Goal: Communication & Community: Answer question/provide support

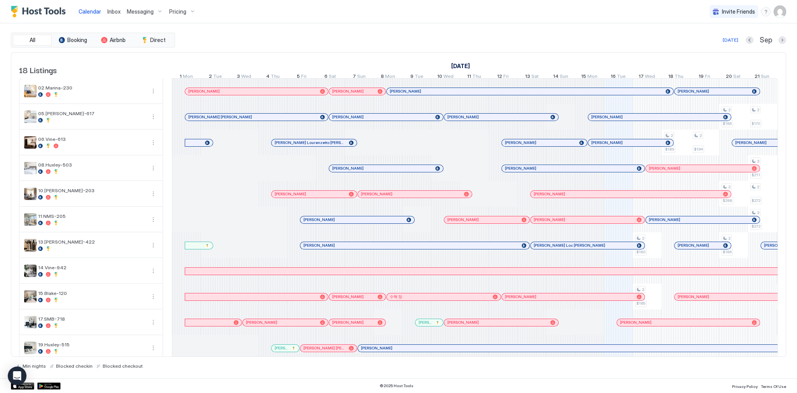
scroll to position [0, 432]
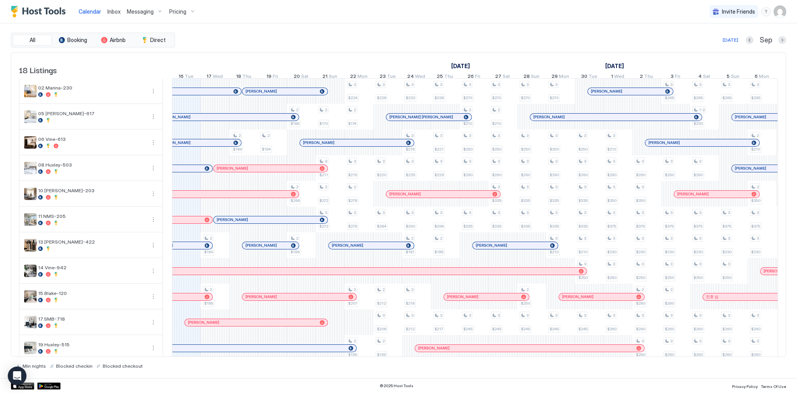
click at [118, 15] on link "Inbox" at bounding box center [113, 11] width 13 height 8
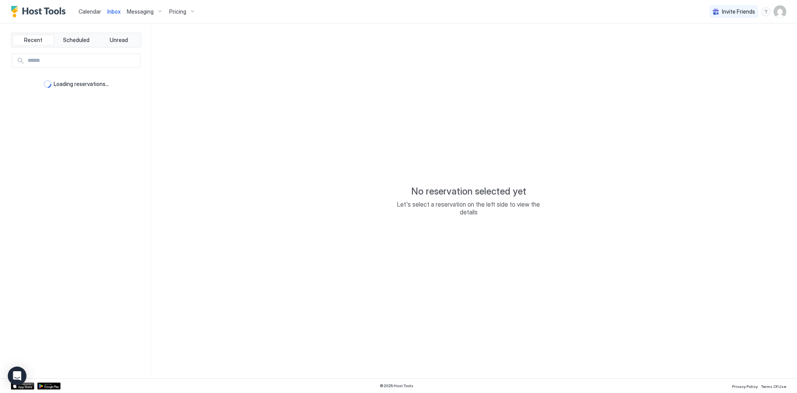
click at [118, 15] on link "Inbox" at bounding box center [113, 11] width 13 height 8
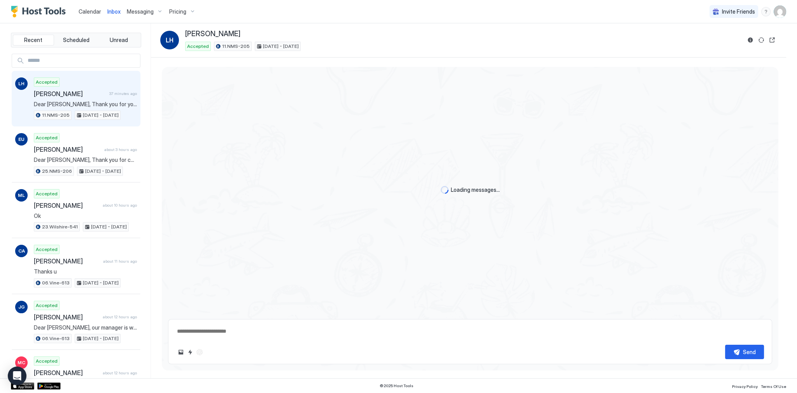
scroll to position [338, 0]
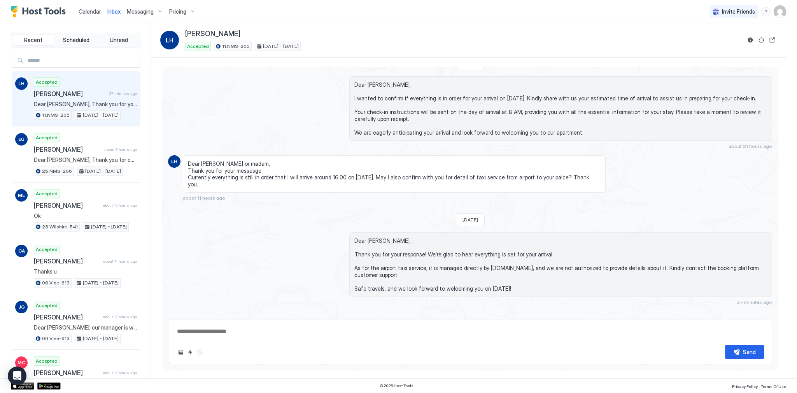
click at [362, 237] on span "Dear [PERSON_NAME], Thank you for your response! We’re glad to hear everything …" at bounding box center [560, 264] width 413 height 54
click at [114, 14] on span "Inbox" at bounding box center [113, 11] width 13 height 7
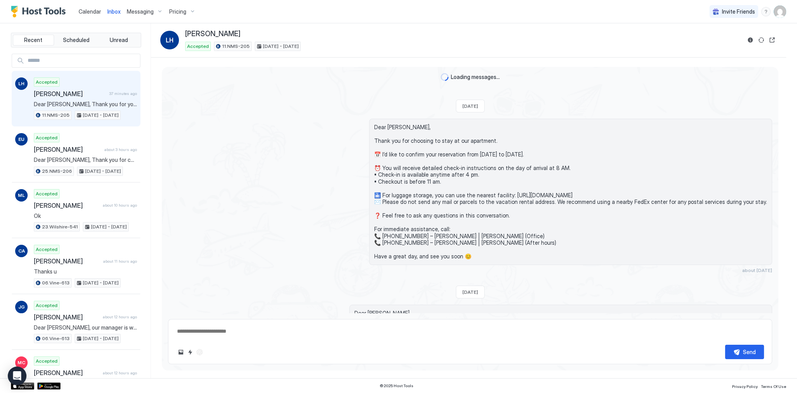
click at [114, 14] on span "Inbox" at bounding box center [113, 11] width 13 height 7
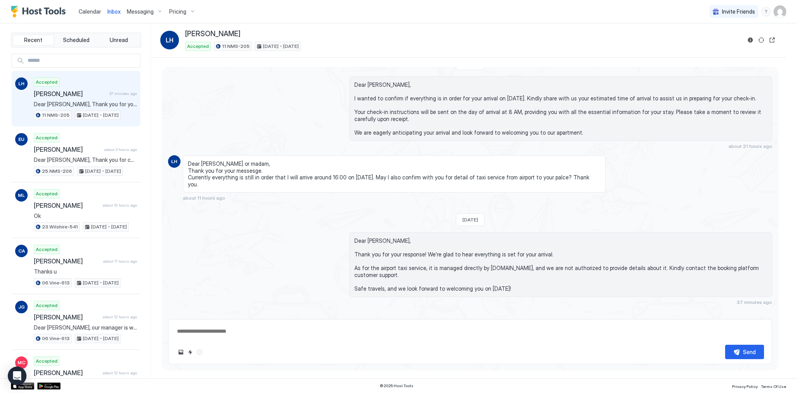
click at [117, 10] on span "Inbox" at bounding box center [113, 11] width 13 height 7
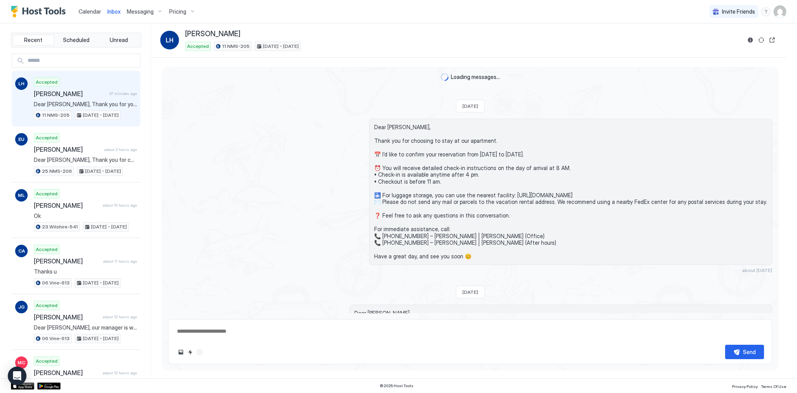
scroll to position [338, 0]
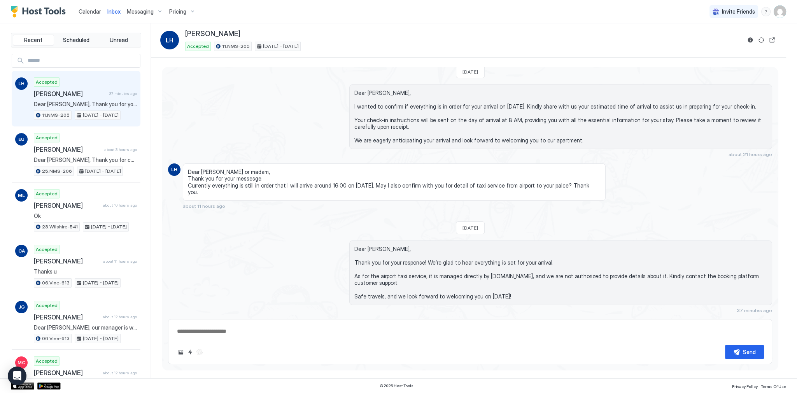
click at [117, 10] on span "Inbox" at bounding box center [113, 11] width 13 height 7
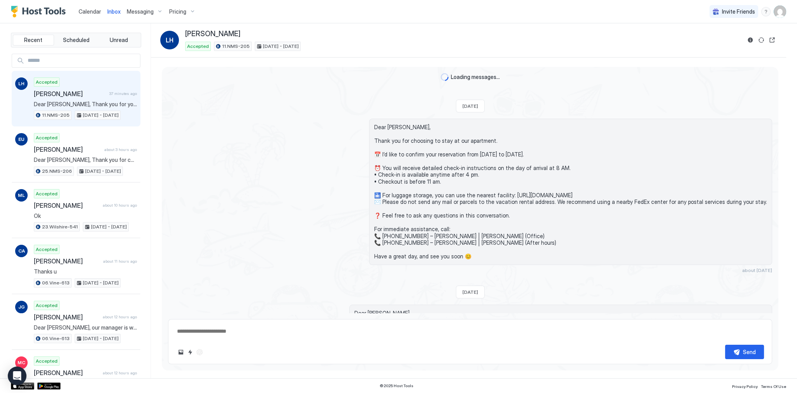
click at [117, 10] on span "Inbox" at bounding box center [113, 11] width 13 height 7
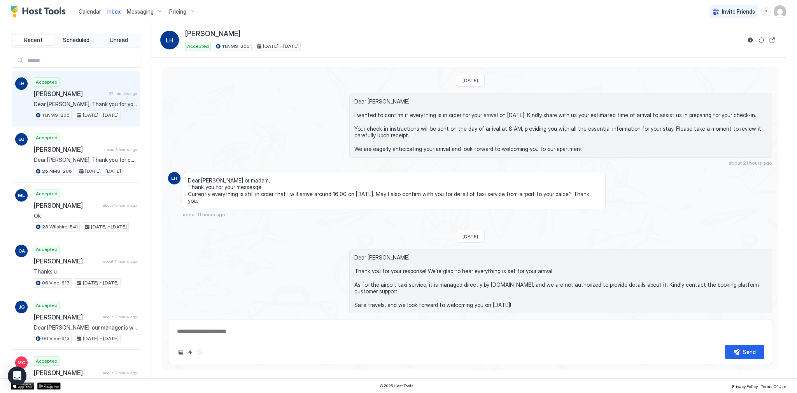
scroll to position [338, 0]
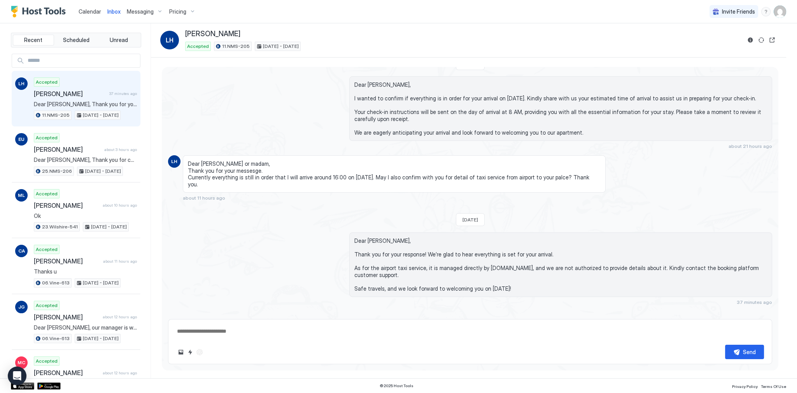
click at [357, 84] on span "Dear [PERSON_NAME], I wanted to confirm if everything is in order for your arri…" at bounding box center [560, 108] width 413 height 54
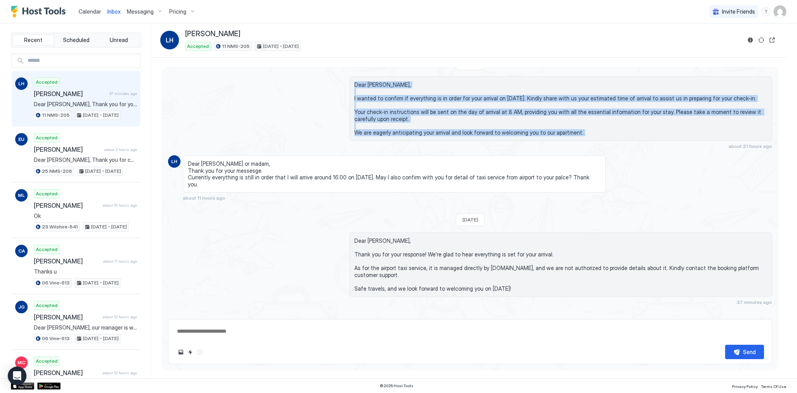
drag, startPoint x: 357, startPoint y: 84, endPoint x: 380, endPoint y: 131, distance: 51.7
click at [380, 131] on span "Dear [PERSON_NAME], I wanted to confirm if everything is in order for your arri…" at bounding box center [560, 108] width 413 height 54
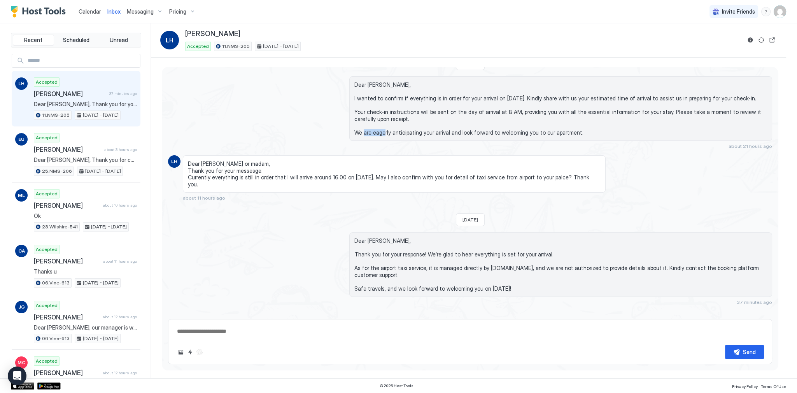
click at [380, 131] on span "Dear [PERSON_NAME], I wanted to confirm if everything is in order for your arri…" at bounding box center [560, 108] width 413 height 54
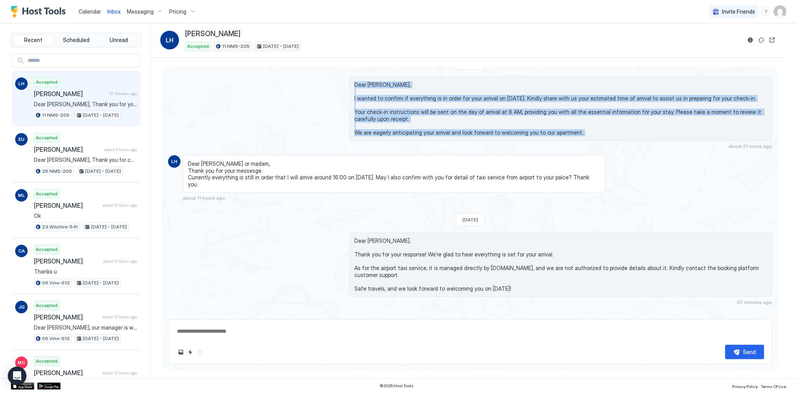
drag, startPoint x: 380, startPoint y: 131, endPoint x: 371, endPoint y: 86, distance: 45.6
click at [371, 86] on span "Dear [PERSON_NAME], I wanted to confirm if everything is in order for your arri…" at bounding box center [560, 108] width 413 height 54
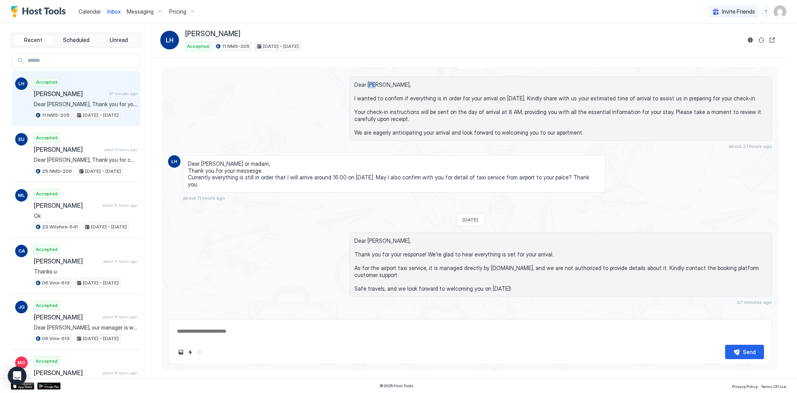
click at [371, 86] on span "Dear [PERSON_NAME], I wanted to confirm if everything is in order for your arri…" at bounding box center [560, 108] width 413 height 54
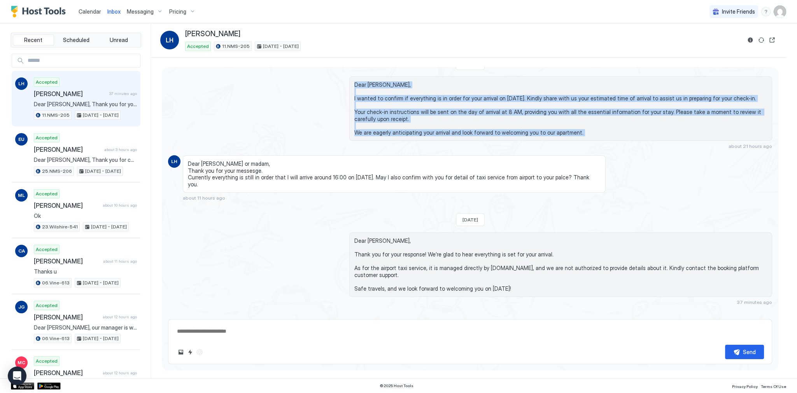
drag, startPoint x: 371, startPoint y: 86, endPoint x: 392, endPoint y: 131, distance: 49.4
click at [392, 131] on span "Dear [PERSON_NAME], I wanted to confirm if everything is in order for your arri…" at bounding box center [560, 108] width 413 height 54
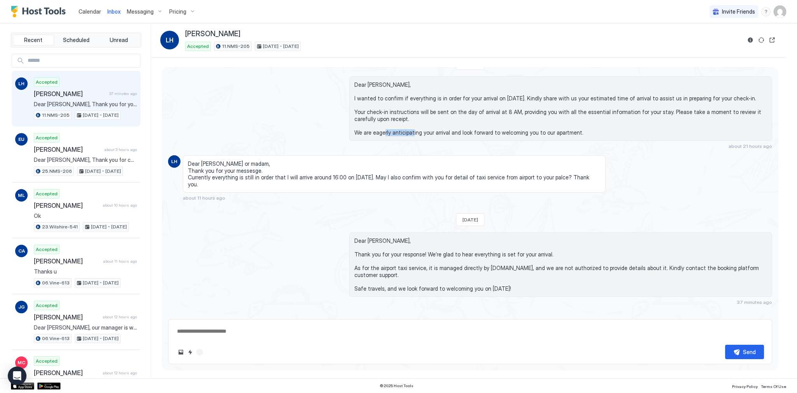
click at [392, 131] on span "Dear [PERSON_NAME], I wanted to confirm if everything is in order for your arri…" at bounding box center [560, 108] width 413 height 54
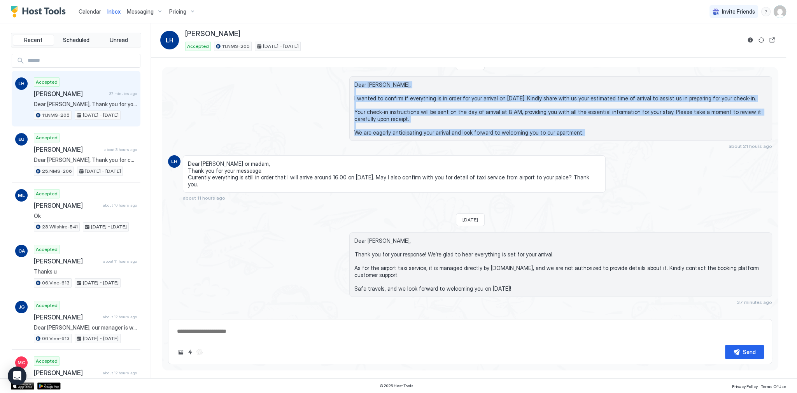
drag, startPoint x: 392, startPoint y: 131, endPoint x: 373, endPoint y: 81, distance: 53.2
click at [373, 81] on span "Dear [PERSON_NAME], I wanted to confirm if everything is in order for your arri…" at bounding box center [560, 108] width 413 height 54
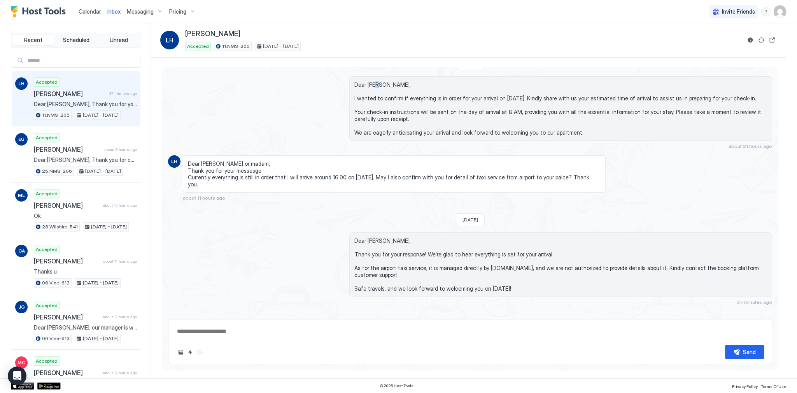
click at [373, 81] on span "Dear [PERSON_NAME], I wanted to confirm if everything is in order for your arri…" at bounding box center [560, 108] width 413 height 54
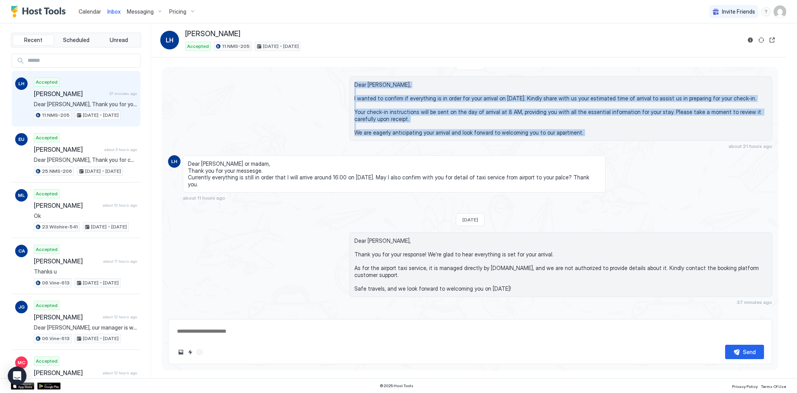
drag, startPoint x: 373, startPoint y: 81, endPoint x: 402, endPoint y: 131, distance: 58.8
click at [402, 131] on span "Dear [PERSON_NAME], I wanted to confirm if everything is in order for your arri…" at bounding box center [560, 108] width 413 height 54
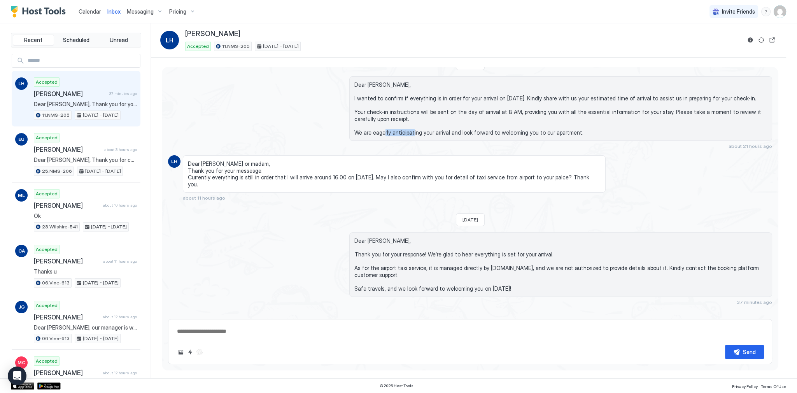
click at [402, 131] on span "Dear [PERSON_NAME], I wanted to confirm if everything is in order for your arri…" at bounding box center [560, 108] width 413 height 54
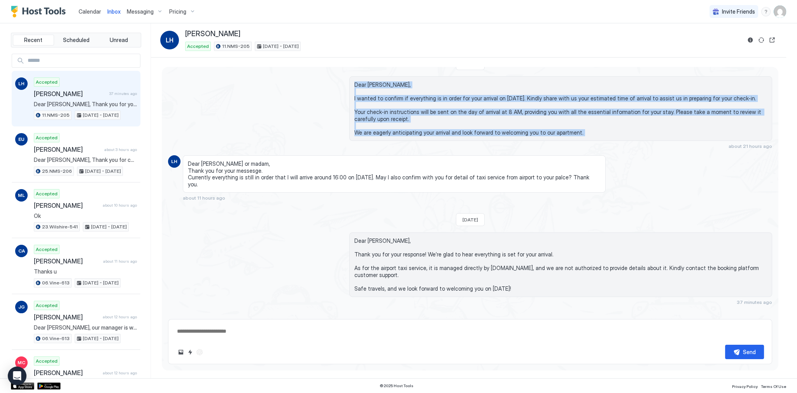
drag, startPoint x: 402, startPoint y: 131, endPoint x: 381, endPoint y: 83, distance: 53.1
click at [381, 83] on span "Dear [PERSON_NAME], I wanted to confirm if everything is in order for your arri…" at bounding box center [560, 108] width 413 height 54
click at [372, 79] on div "Dear [PERSON_NAME], I wanted to confirm if everything is in order for your arri…" at bounding box center [560, 108] width 423 height 65
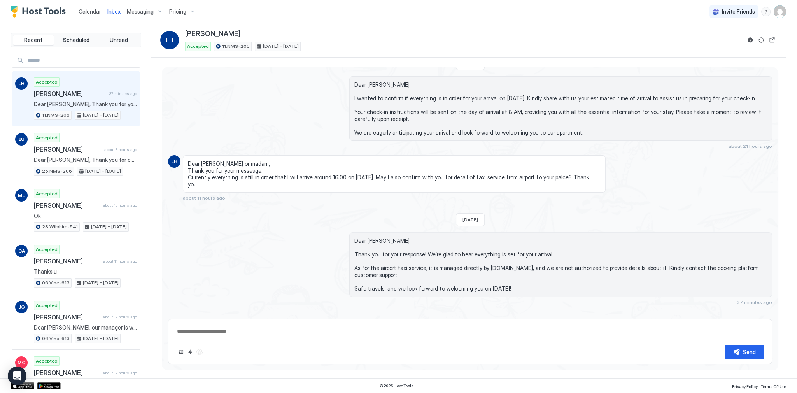
click at [367, 90] on span "Dear [PERSON_NAME], I wanted to confirm if everything is in order for your arri…" at bounding box center [560, 108] width 413 height 54
click at [369, 85] on span "Dear [PERSON_NAME], I wanted to confirm if everything is in order for your arri…" at bounding box center [560, 108] width 413 height 54
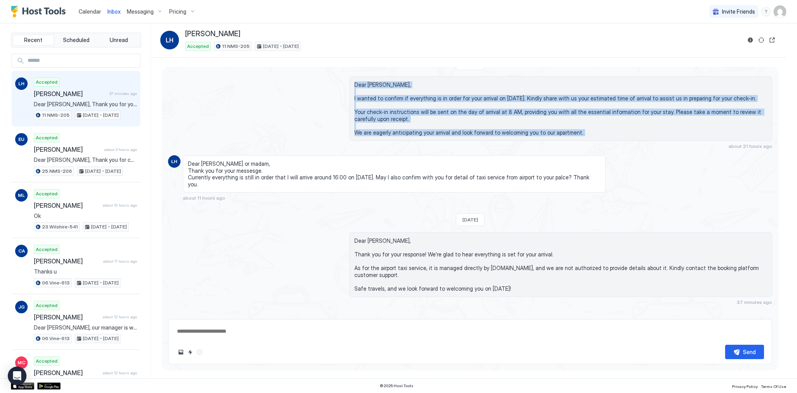
drag, startPoint x: 369, startPoint y: 85, endPoint x: 378, endPoint y: 133, distance: 49.0
click at [378, 133] on span "Dear [PERSON_NAME], I wanted to confirm if everything is in order for your arri…" at bounding box center [560, 108] width 413 height 54
click at [380, 128] on span "Dear [PERSON_NAME], I wanted to confirm if everything is in order for your arri…" at bounding box center [560, 108] width 413 height 54
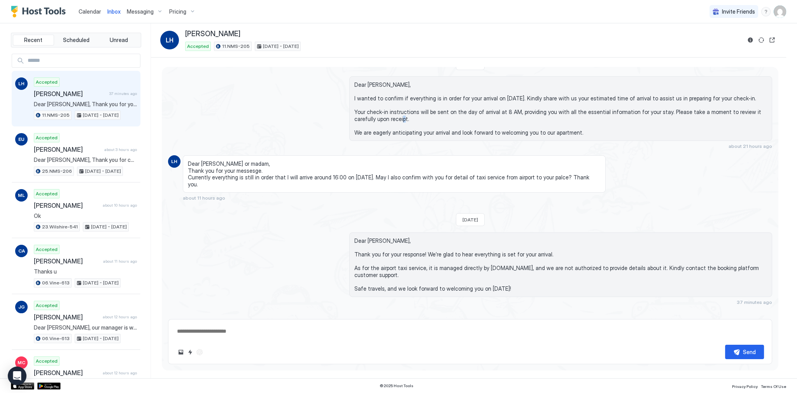
click at [380, 128] on span "Dear [PERSON_NAME], I wanted to confirm if everything is in order for your arri…" at bounding box center [560, 108] width 413 height 54
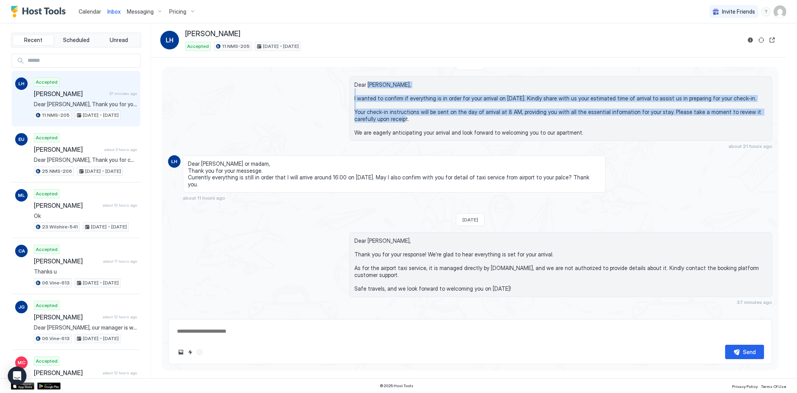
drag, startPoint x: 380, startPoint y: 128, endPoint x: 369, endPoint y: 83, distance: 46.1
click at [369, 83] on span "Dear [PERSON_NAME], I wanted to confirm if everything is in order for your arri…" at bounding box center [560, 108] width 413 height 54
click at [369, 81] on span "Dear [PERSON_NAME], I wanted to confirm if everything is in order for your arri…" at bounding box center [560, 108] width 413 height 54
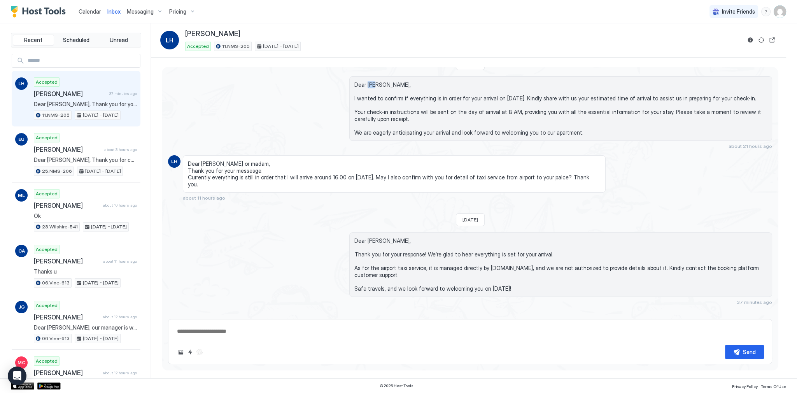
click at [369, 81] on span "Dear [PERSON_NAME], I wanted to confirm if everything is in order for your arri…" at bounding box center [560, 108] width 413 height 54
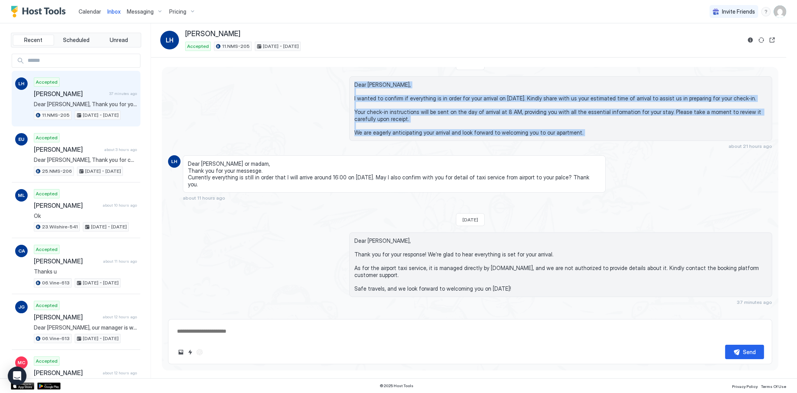
drag, startPoint x: 369, startPoint y: 81, endPoint x: 383, endPoint y: 135, distance: 56.2
click at [383, 135] on div "Dear [PERSON_NAME], I wanted to confirm if everything is in order for your arri…" at bounding box center [560, 108] width 423 height 65
click at [384, 128] on span "Dear [PERSON_NAME], I wanted to confirm if everything is in order for your arri…" at bounding box center [560, 108] width 413 height 54
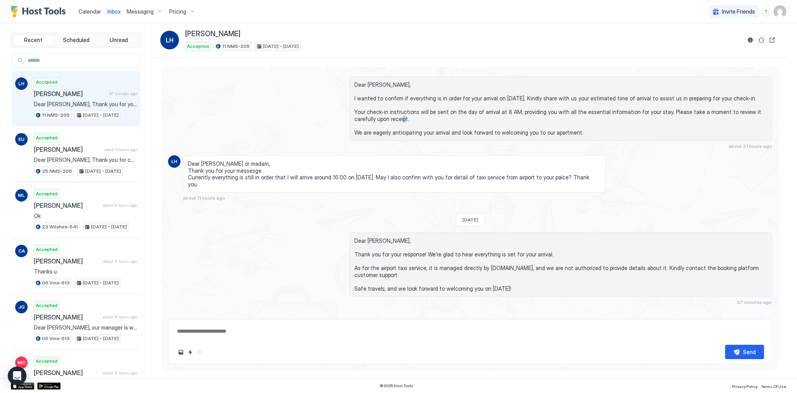
click at [384, 128] on span "Dear [PERSON_NAME], I wanted to confirm if everything is in order for your arri…" at bounding box center [560, 108] width 413 height 54
click at [384, 131] on span "Dear [PERSON_NAME], I wanted to confirm if everything is in order for your arri…" at bounding box center [560, 108] width 413 height 54
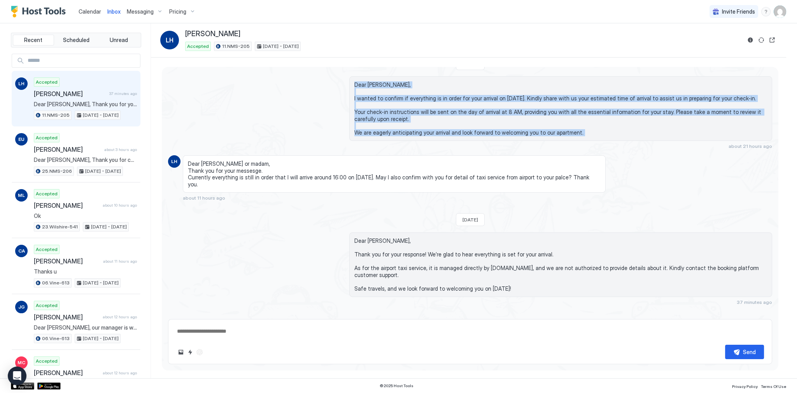
drag, startPoint x: 384, startPoint y: 131, endPoint x: 371, endPoint y: 84, distance: 49.4
click at [373, 84] on span "Dear [PERSON_NAME], I wanted to confirm if everything is in order for your arri…" at bounding box center [560, 108] width 413 height 54
click at [371, 84] on span "Dear [PERSON_NAME], I wanted to confirm if everything is in order for your arri…" at bounding box center [560, 108] width 413 height 54
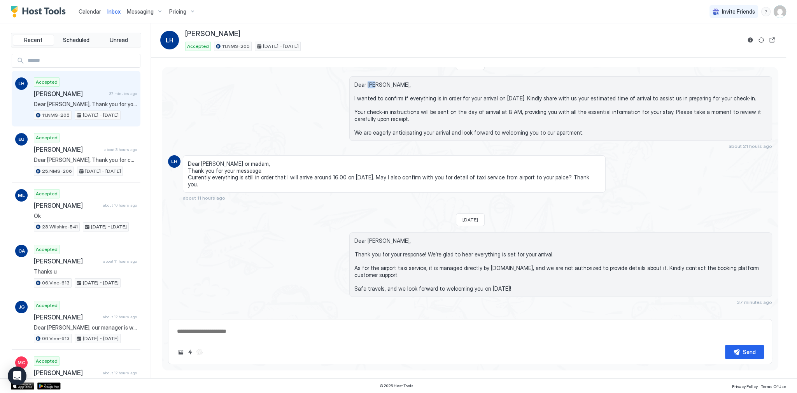
click at [371, 84] on span "Dear [PERSON_NAME], I wanted to confirm if everything is in order for your arri…" at bounding box center [560, 108] width 413 height 54
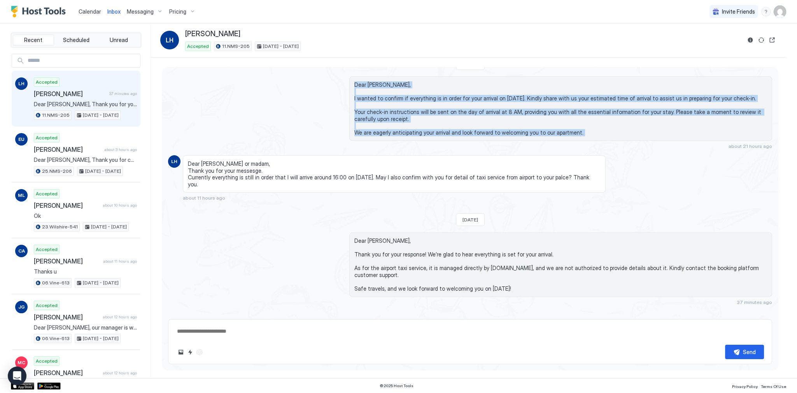
drag, startPoint x: 371, startPoint y: 84, endPoint x: 382, endPoint y: 131, distance: 48.1
click at [382, 131] on span "Dear [PERSON_NAME], I wanted to confirm if everything is in order for your arri…" at bounding box center [560, 108] width 413 height 54
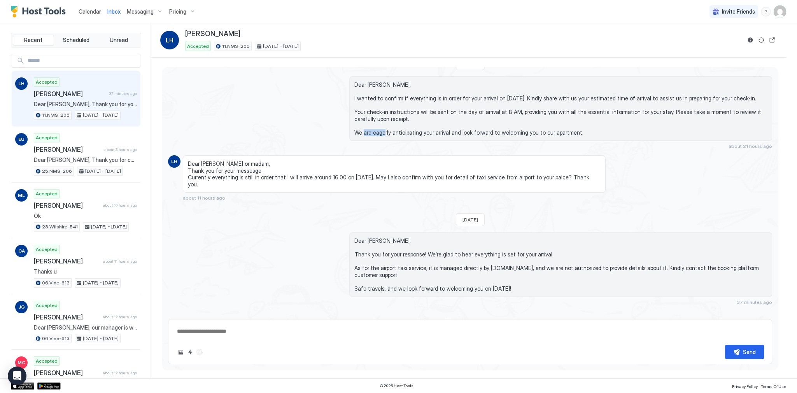
click at [382, 131] on span "Dear [PERSON_NAME], I wanted to confirm if everything is in order for your arri…" at bounding box center [560, 108] width 413 height 54
click at [374, 84] on span "Dear [PERSON_NAME], I wanted to confirm if everything is in order for your arri…" at bounding box center [560, 108] width 413 height 54
click at [372, 84] on span "Dear [PERSON_NAME], I wanted to confirm if everything is in order for your arri…" at bounding box center [560, 108] width 413 height 54
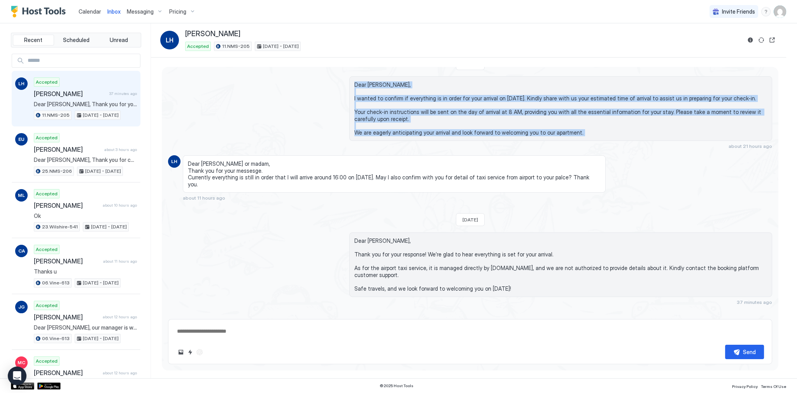
drag, startPoint x: 372, startPoint y: 84, endPoint x: 383, endPoint y: 132, distance: 49.6
click at [383, 132] on span "Dear [PERSON_NAME], I wanted to confirm if everything is in order for your arri…" at bounding box center [560, 108] width 413 height 54
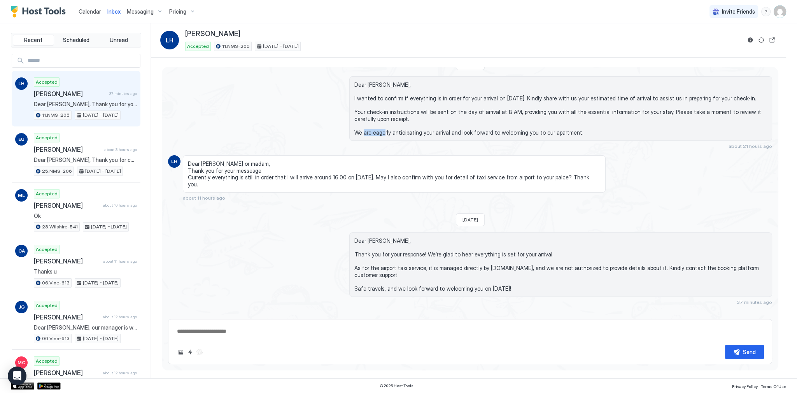
click at [383, 132] on span "Dear [PERSON_NAME], I wanted to confirm if everything is in order for your arri…" at bounding box center [560, 108] width 413 height 54
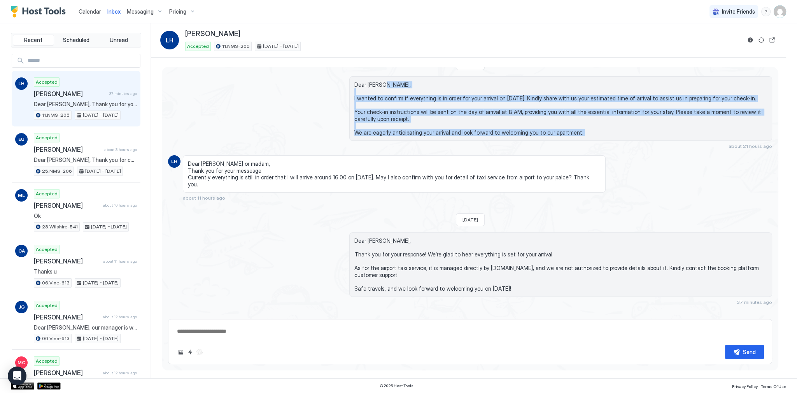
drag, startPoint x: 383, startPoint y: 132, endPoint x: 377, endPoint y: 96, distance: 36.0
click at [377, 96] on span "Dear [PERSON_NAME], I wanted to confirm if everything is in order for your arri…" at bounding box center [560, 108] width 413 height 54
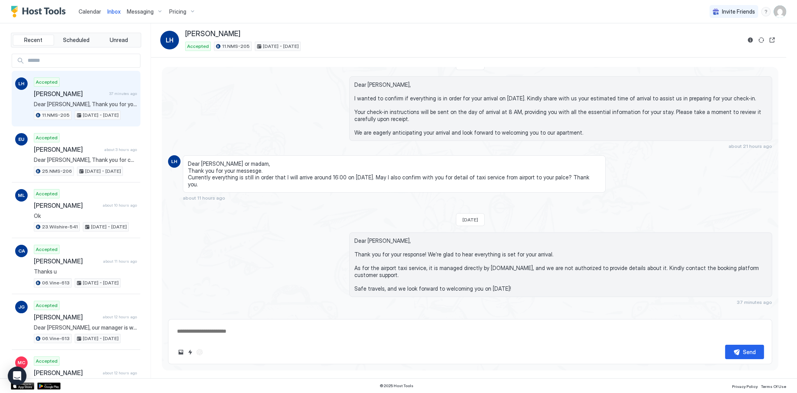
click at [369, 86] on span "Dear [PERSON_NAME], I wanted to confirm if everything is in order for your arri…" at bounding box center [560, 108] width 413 height 54
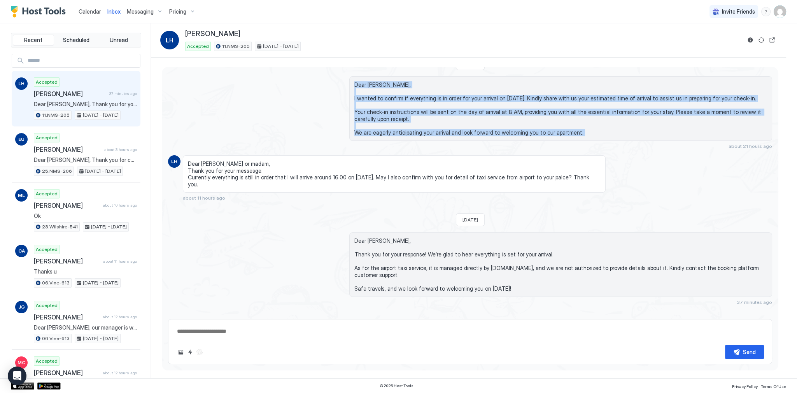
drag, startPoint x: 369, startPoint y: 86, endPoint x: 377, endPoint y: 132, distance: 47.0
click at [377, 132] on span "Dear [PERSON_NAME], I wanted to confirm if everything is in order for your arri…" at bounding box center [560, 108] width 413 height 54
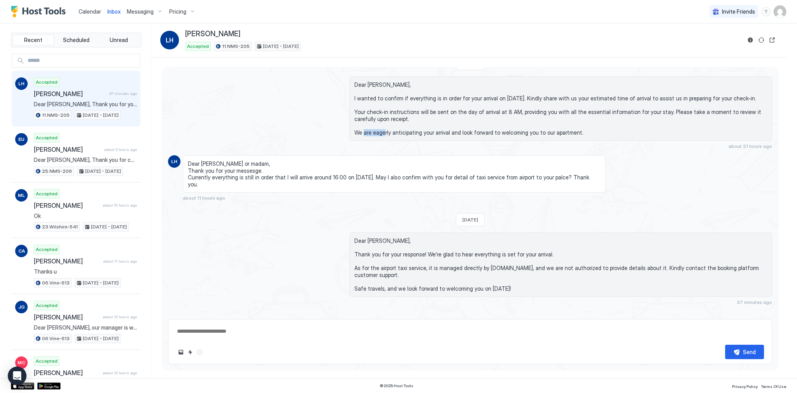
click at [377, 132] on span "Dear [PERSON_NAME], I wanted to confirm if everything is in order for your arri…" at bounding box center [560, 108] width 413 height 54
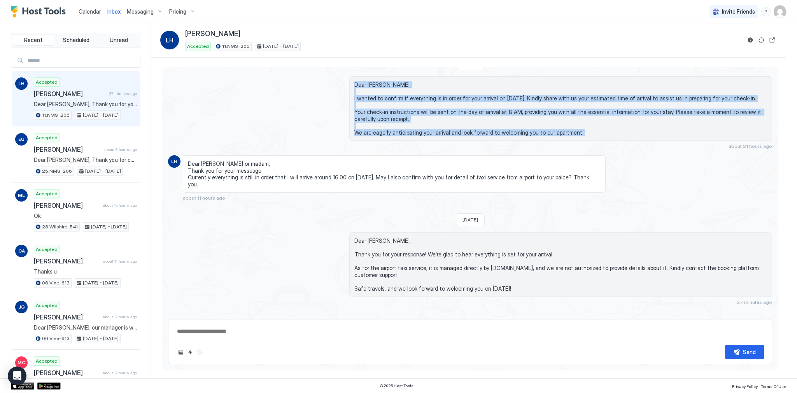
drag, startPoint x: 377, startPoint y: 132, endPoint x: 374, endPoint y: 81, distance: 51.0
click at [374, 81] on span "Dear [PERSON_NAME], I wanted to confirm if everything is in order for your arri…" at bounding box center [560, 108] width 413 height 54
click at [373, 84] on span "Dear [PERSON_NAME], I wanted to confirm if everything is in order for your arri…" at bounding box center [560, 108] width 413 height 54
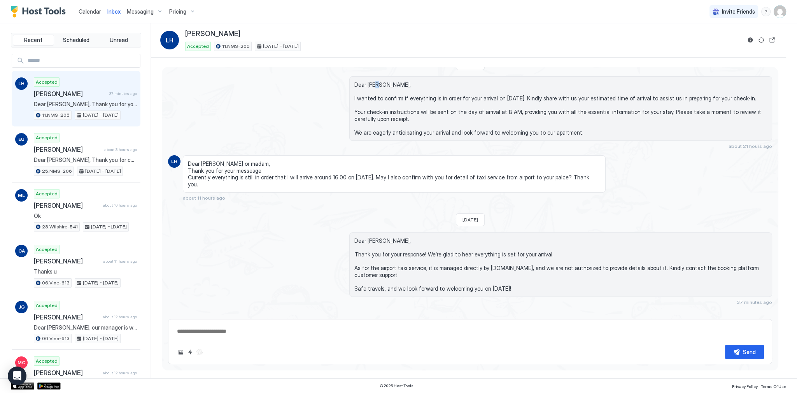
click at [373, 84] on span "Dear [PERSON_NAME], I wanted to confirm if everything is in order for your arri…" at bounding box center [560, 108] width 413 height 54
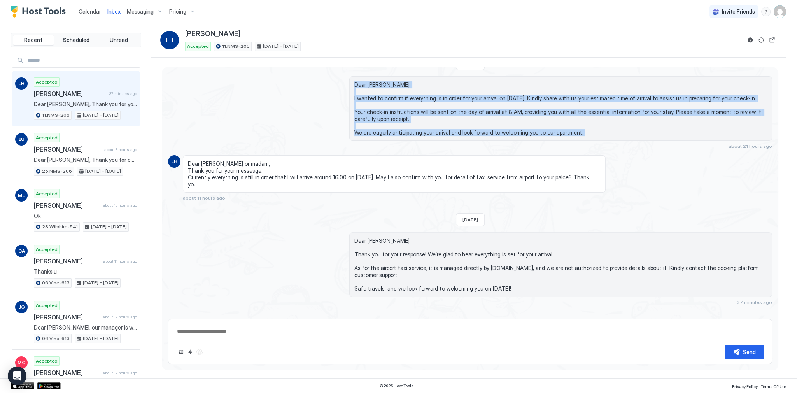
drag, startPoint x: 373, startPoint y: 84, endPoint x: 397, endPoint y: 131, distance: 53.0
click at [397, 131] on span "Dear [PERSON_NAME], I wanted to confirm if everything is in order for your arri…" at bounding box center [560, 108] width 413 height 54
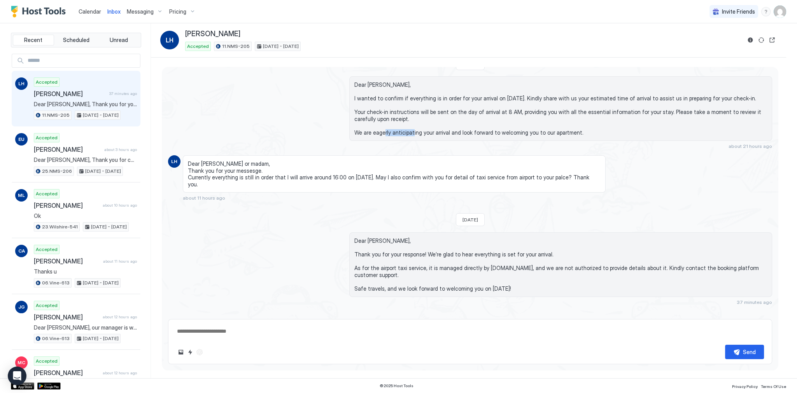
click at [397, 131] on span "Dear [PERSON_NAME], I wanted to confirm if everything is in order for your arri…" at bounding box center [560, 108] width 413 height 54
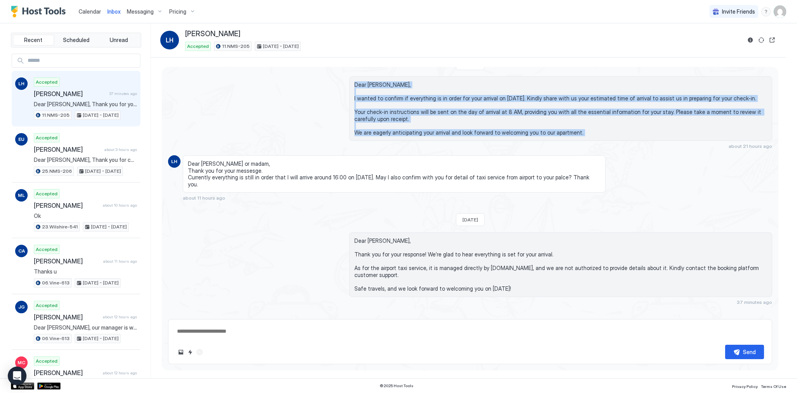
drag, startPoint x: 397, startPoint y: 131, endPoint x: 376, endPoint y: 86, distance: 49.9
click at [376, 86] on span "Dear [PERSON_NAME], I wanted to confirm if everything is in order for your arri…" at bounding box center [560, 108] width 413 height 54
click at [373, 84] on span "Dear [PERSON_NAME], I wanted to confirm if everything is in order for your arri…" at bounding box center [560, 108] width 413 height 54
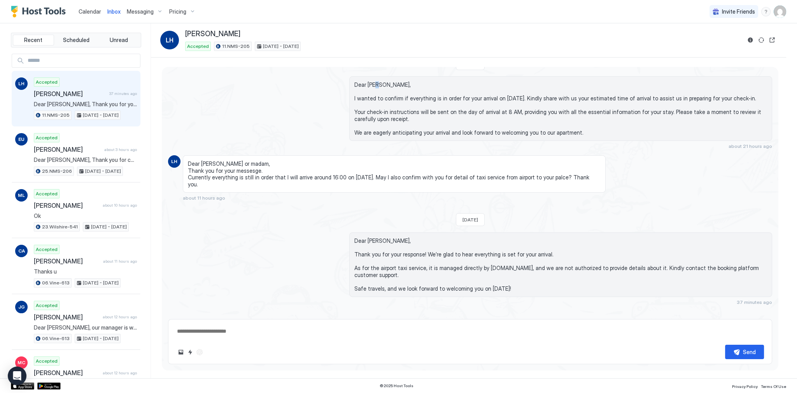
click at [373, 84] on span "Dear [PERSON_NAME], I wanted to confirm if everything is in order for your arri…" at bounding box center [560, 108] width 413 height 54
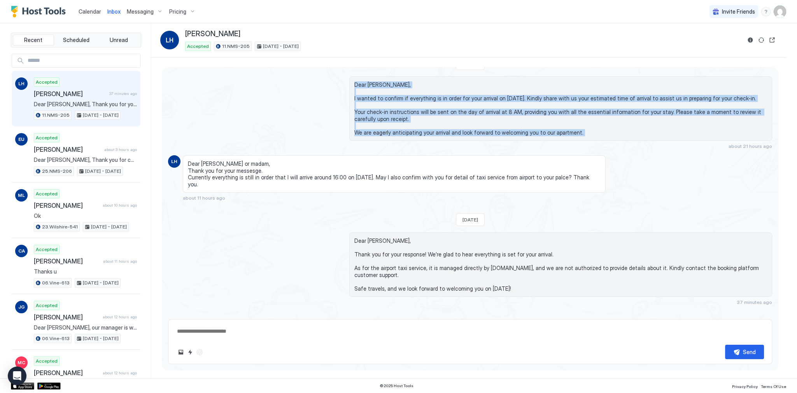
drag, startPoint x: 373, startPoint y: 84, endPoint x: 386, endPoint y: 134, distance: 51.7
click at [386, 134] on span "Dear [PERSON_NAME], I wanted to confirm if everything is in order for your arri…" at bounding box center [560, 108] width 413 height 54
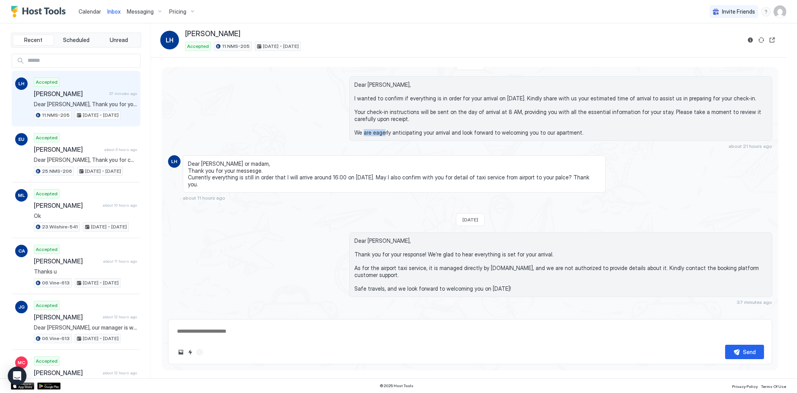
click at [386, 134] on span "Dear [PERSON_NAME], I wanted to confirm if everything is in order for your arri…" at bounding box center [560, 108] width 413 height 54
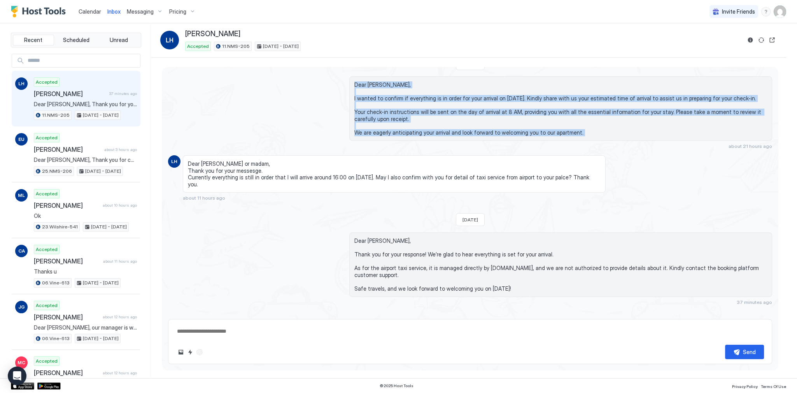
drag, startPoint x: 386, startPoint y: 134, endPoint x: 371, endPoint y: 82, distance: 53.4
click at [371, 82] on span "Dear [PERSON_NAME], I wanted to confirm if everything is in order for your arri…" at bounding box center [560, 108] width 413 height 54
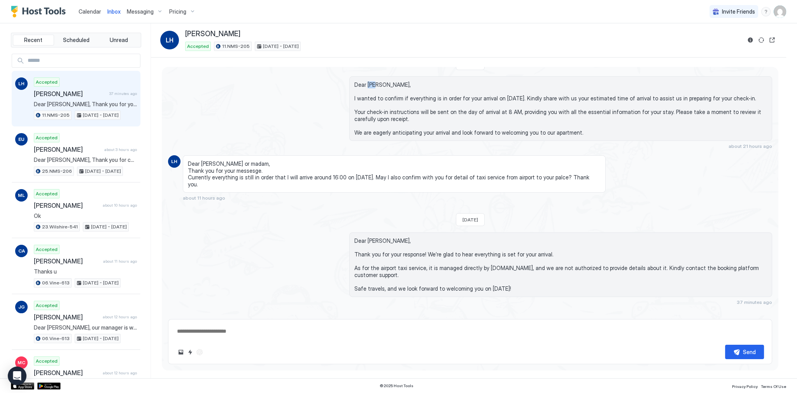
click at [371, 82] on span "Dear [PERSON_NAME], I wanted to confirm if everything is in order for your arri…" at bounding box center [560, 108] width 413 height 54
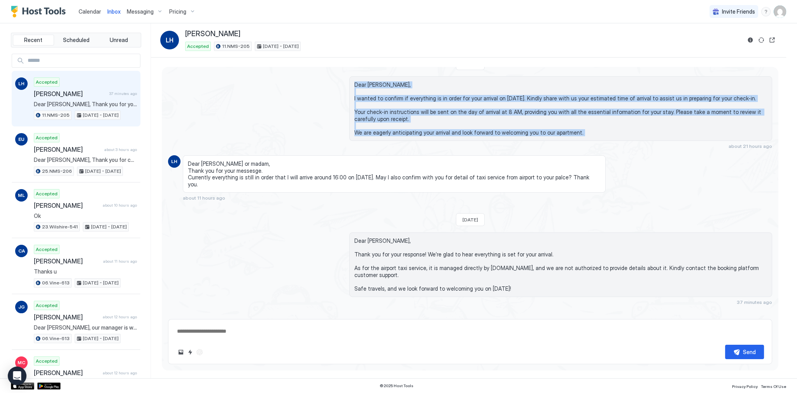
drag, startPoint x: 371, startPoint y: 82, endPoint x: 387, endPoint y: 133, distance: 53.1
click at [387, 133] on span "Dear [PERSON_NAME], I wanted to confirm if everything is in order for your arri…" at bounding box center [560, 108] width 413 height 54
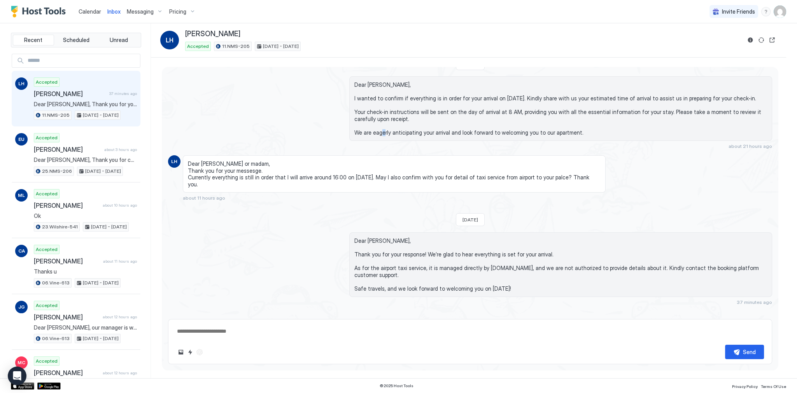
click at [387, 133] on span "Dear [PERSON_NAME], I wanted to confirm if everything is in order for your arri…" at bounding box center [560, 108] width 413 height 54
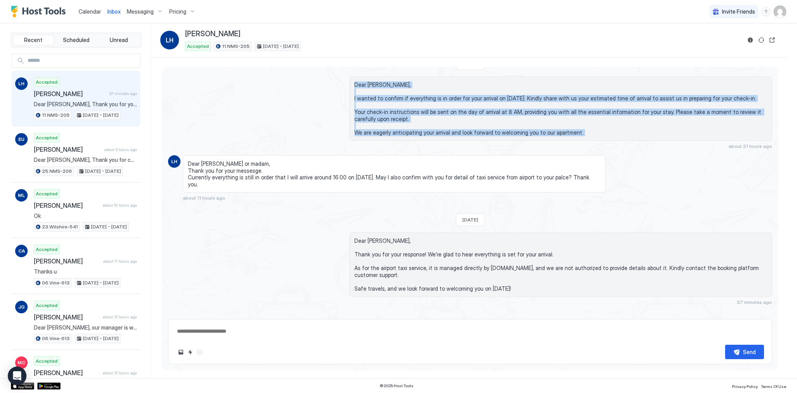
drag, startPoint x: 387, startPoint y: 133, endPoint x: 374, endPoint y: 83, distance: 51.9
click at [374, 83] on span "Dear [PERSON_NAME], I wanted to confirm if everything is in order for your arri…" at bounding box center [560, 108] width 413 height 54
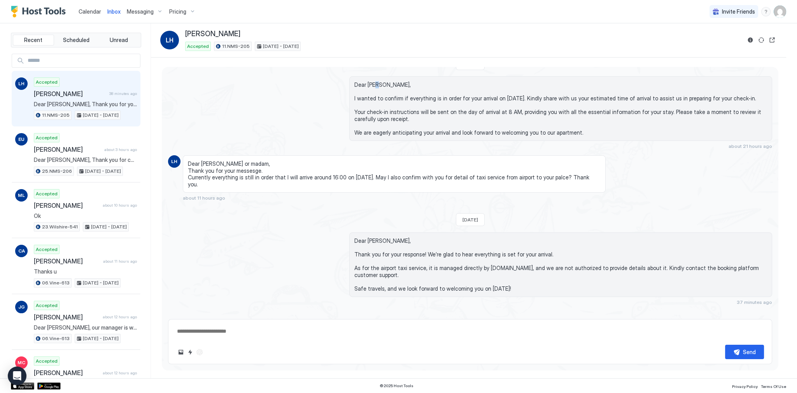
click at [374, 83] on span "Dear [PERSON_NAME], I wanted to confirm if everything is in order for your arri…" at bounding box center [560, 108] width 413 height 54
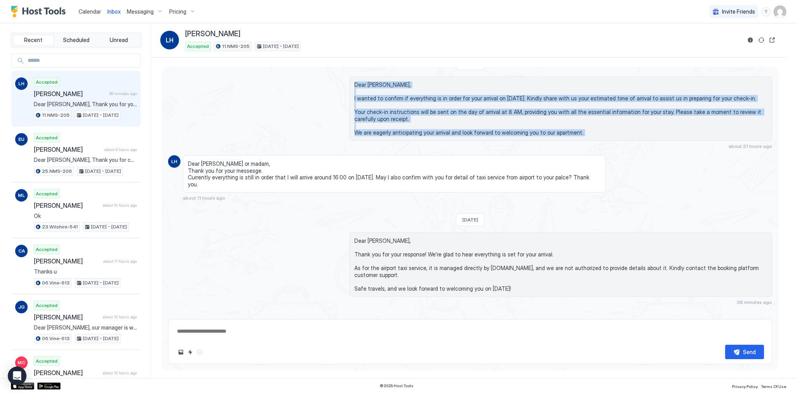
drag, startPoint x: 374, startPoint y: 83, endPoint x: 386, endPoint y: 130, distance: 49.0
click at [386, 130] on span "Dear [PERSON_NAME], I wanted to confirm if everything is in order for your arri…" at bounding box center [560, 108] width 413 height 54
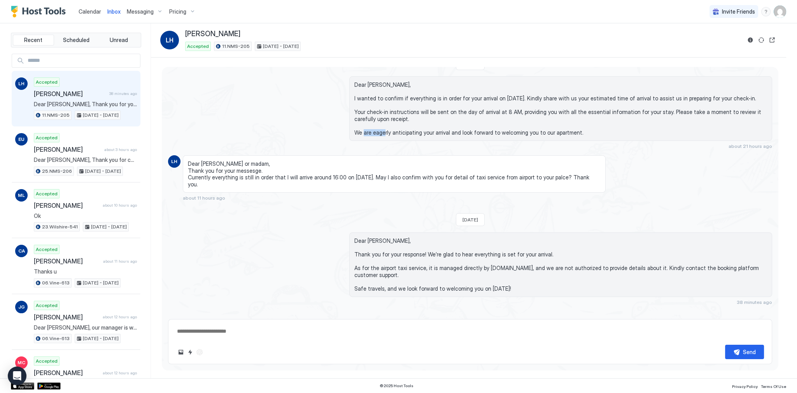
click at [386, 130] on span "Dear [PERSON_NAME], I wanted to confirm if everything is in order for your arri…" at bounding box center [560, 108] width 413 height 54
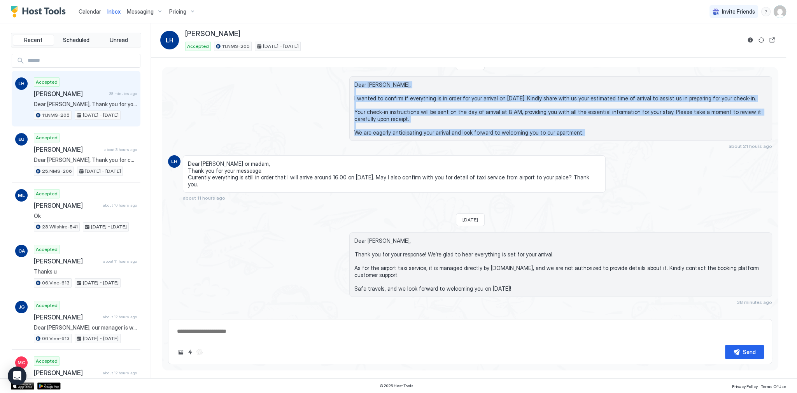
drag, startPoint x: 386, startPoint y: 130, endPoint x: 376, endPoint y: 80, distance: 50.8
click at [376, 81] on span "Dear [PERSON_NAME], I wanted to confirm if everything is in order for your arri…" at bounding box center [560, 108] width 413 height 54
click at [374, 82] on span "Dear [PERSON_NAME], I wanted to confirm if everything is in order for your arri…" at bounding box center [560, 108] width 413 height 54
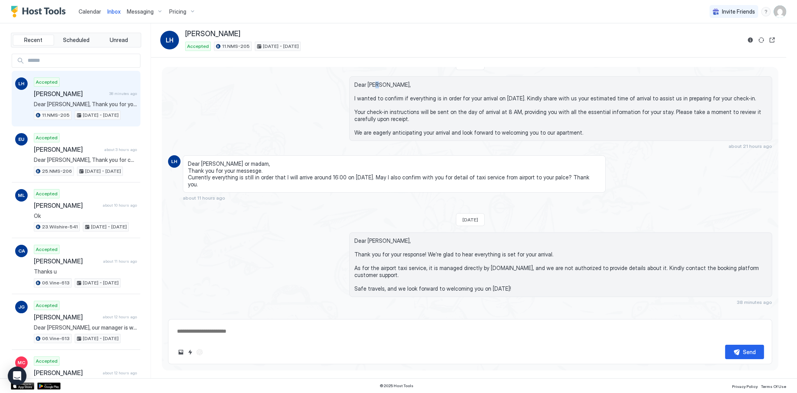
click at [374, 82] on span "Dear [PERSON_NAME], I wanted to confirm if everything is in order for your arri…" at bounding box center [560, 108] width 413 height 54
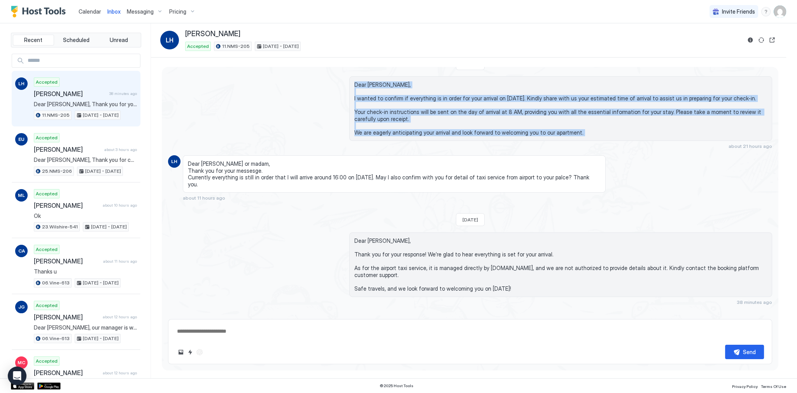
drag, startPoint x: 374, startPoint y: 82, endPoint x: 384, endPoint y: 129, distance: 47.5
click at [384, 129] on span "Dear [PERSON_NAME], I wanted to confirm if everything is in order for your arri…" at bounding box center [560, 108] width 413 height 54
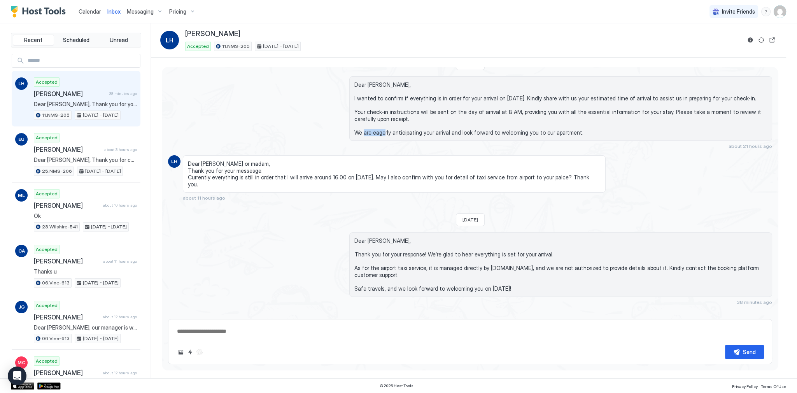
click at [384, 129] on span "Dear [PERSON_NAME], I wanted to confirm if everything is in order for your arri…" at bounding box center [560, 108] width 413 height 54
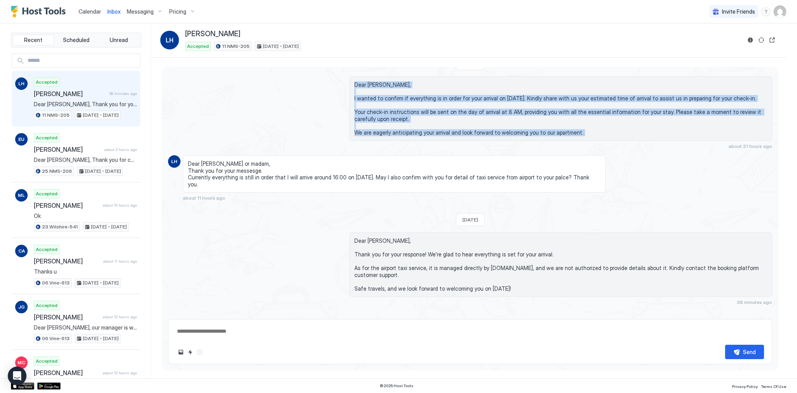
drag, startPoint x: 384, startPoint y: 129, endPoint x: 374, endPoint y: 81, distance: 49.0
click at [374, 81] on span "Dear [PERSON_NAME], I wanted to confirm if everything is in order for your arri…" at bounding box center [560, 108] width 413 height 54
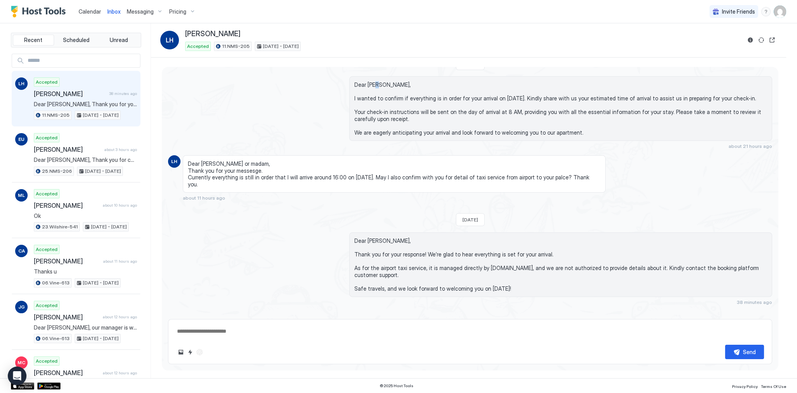
click at [374, 81] on span "Dear [PERSON_NAME], I wanted to confirm if everything is in order for your arri…" at bounding box center [560, 108] width 413 height 54
click at [111, 12] on span "Inbox" at bounding box center [113, 11] width 13 height 7
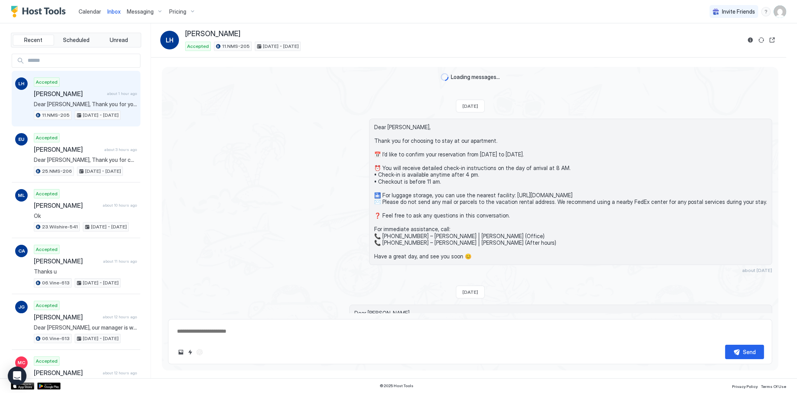
scroll to position [212, 0]
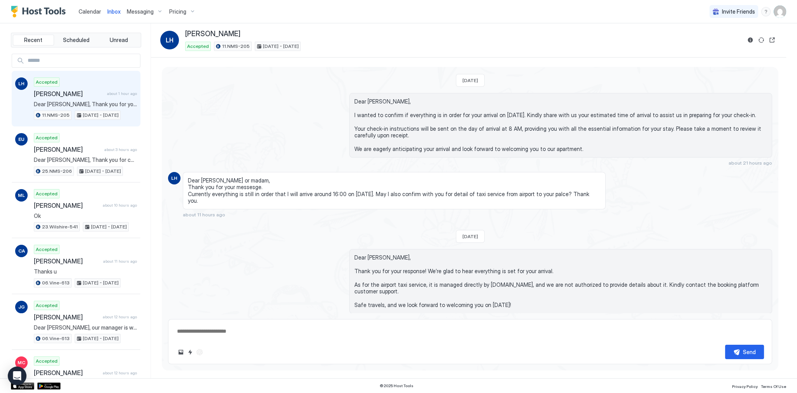
click at [111, 12] on span "Inbox" at bounding box center [113, 11] width 13 height 7
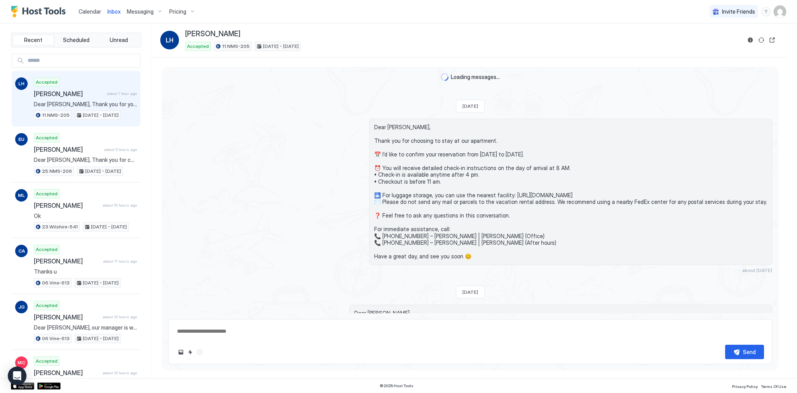
click at [111, 12] on span "Inbox" at bounding box center [113, 11] width 13 height 7
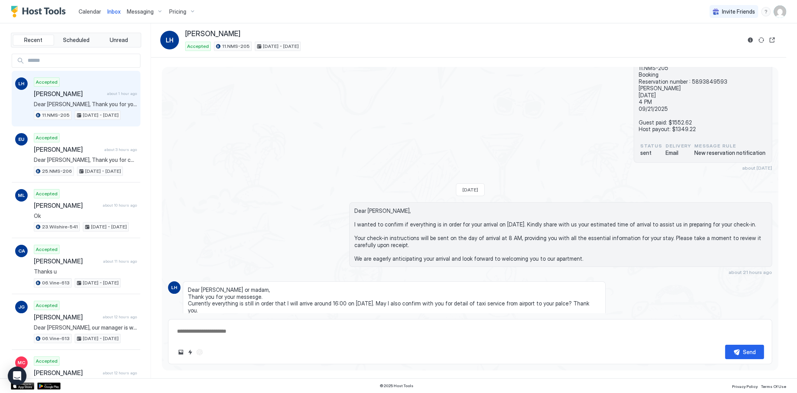
scroll to position [338, 0]
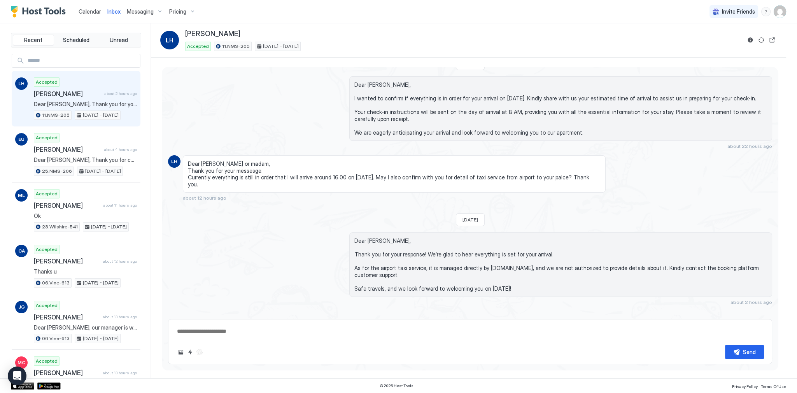
type textarea "*"
